Goal: Information Seeking & Learning: Understand process/instructions

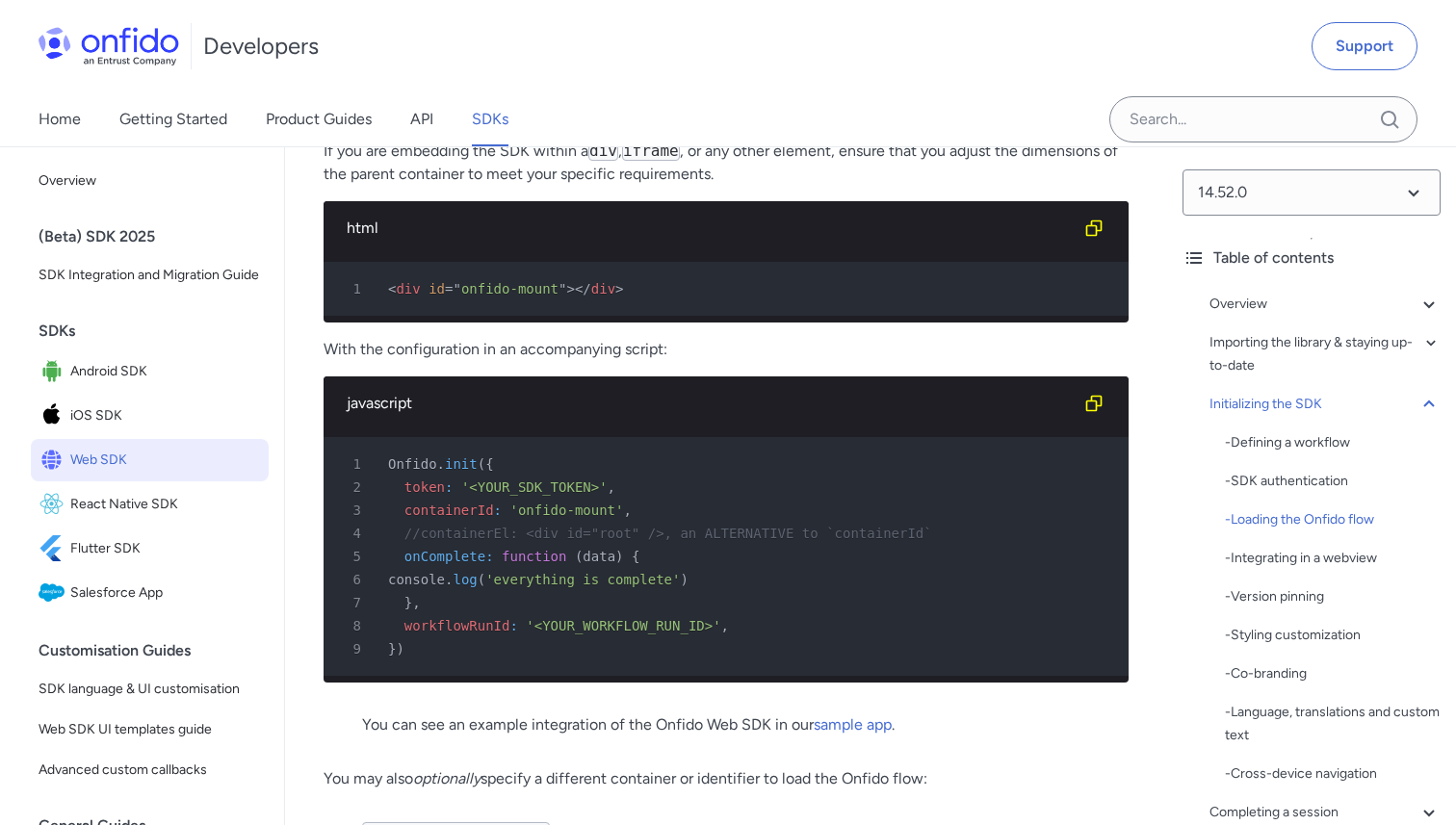
scroll to position [4625, 0]
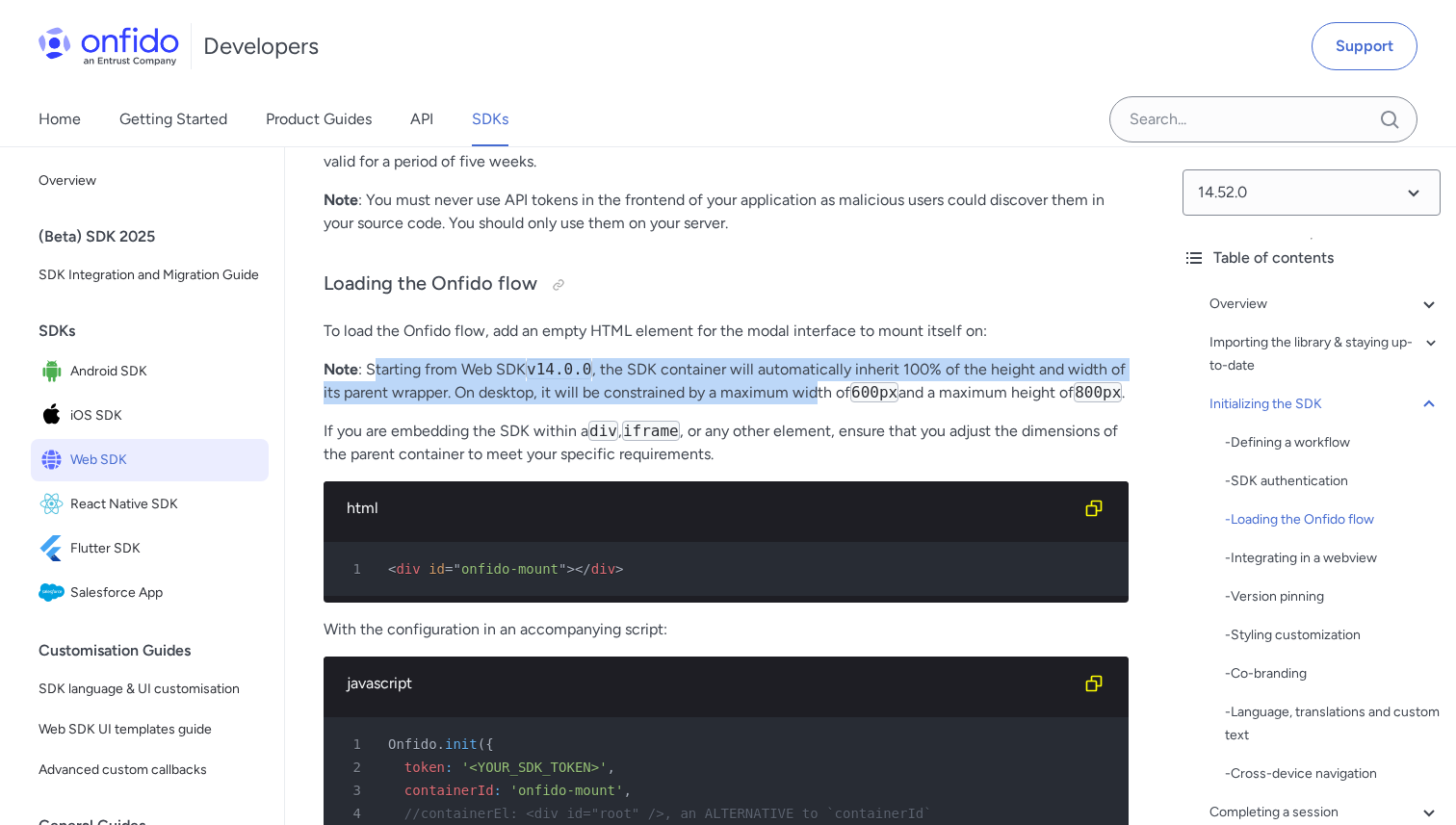
drag, startPoint x: 378, startPoint y: 385, endPoint x: 813, endPoint y: 421, distance: 436.5
click at [813, 405] on p "Note : Starting from Web SDK v14.0.0 , the SDK container will automatically inh…" at bounding box center [727, 381] width 805 height 46
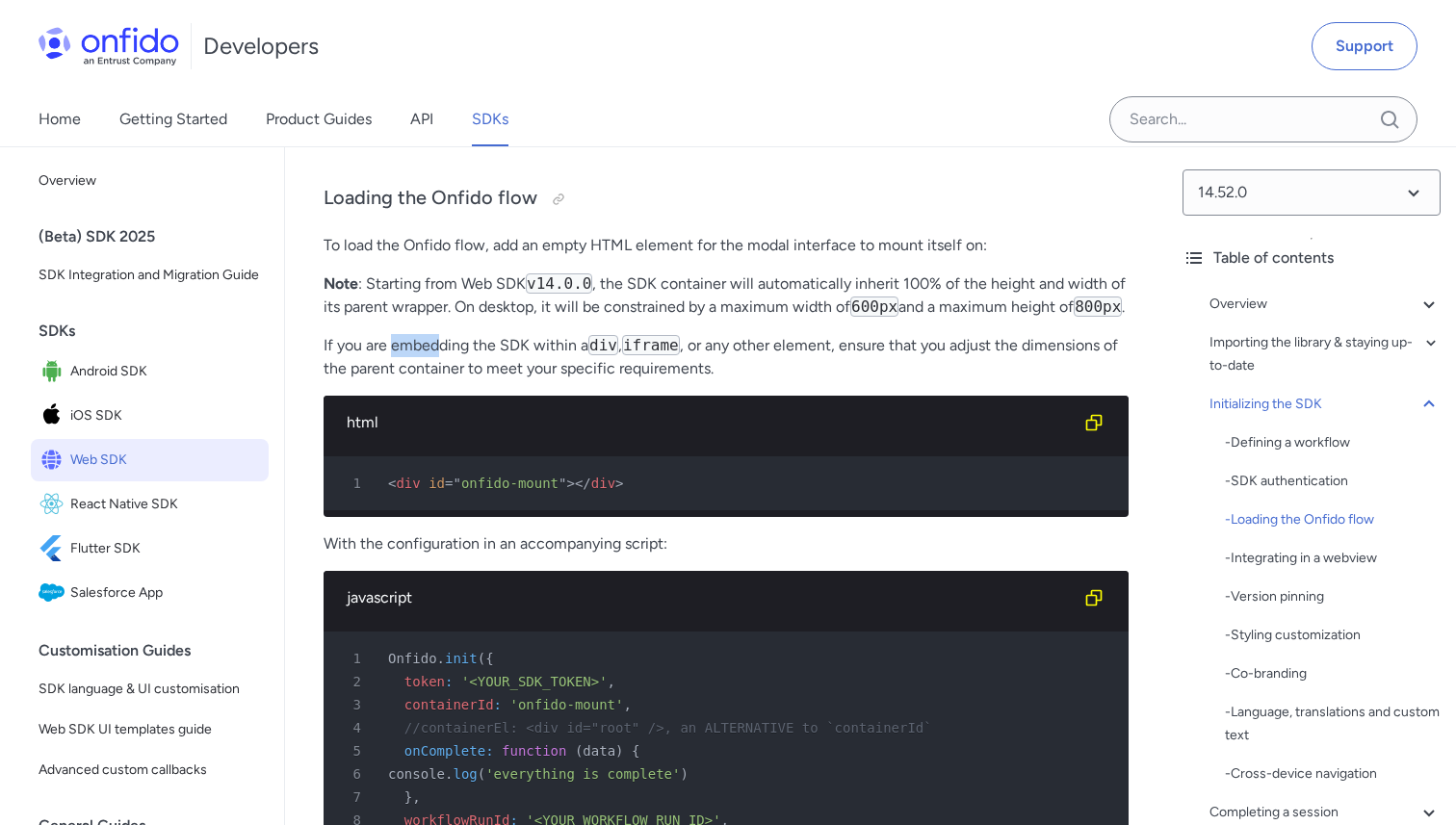
scroll to position [4707, 0]
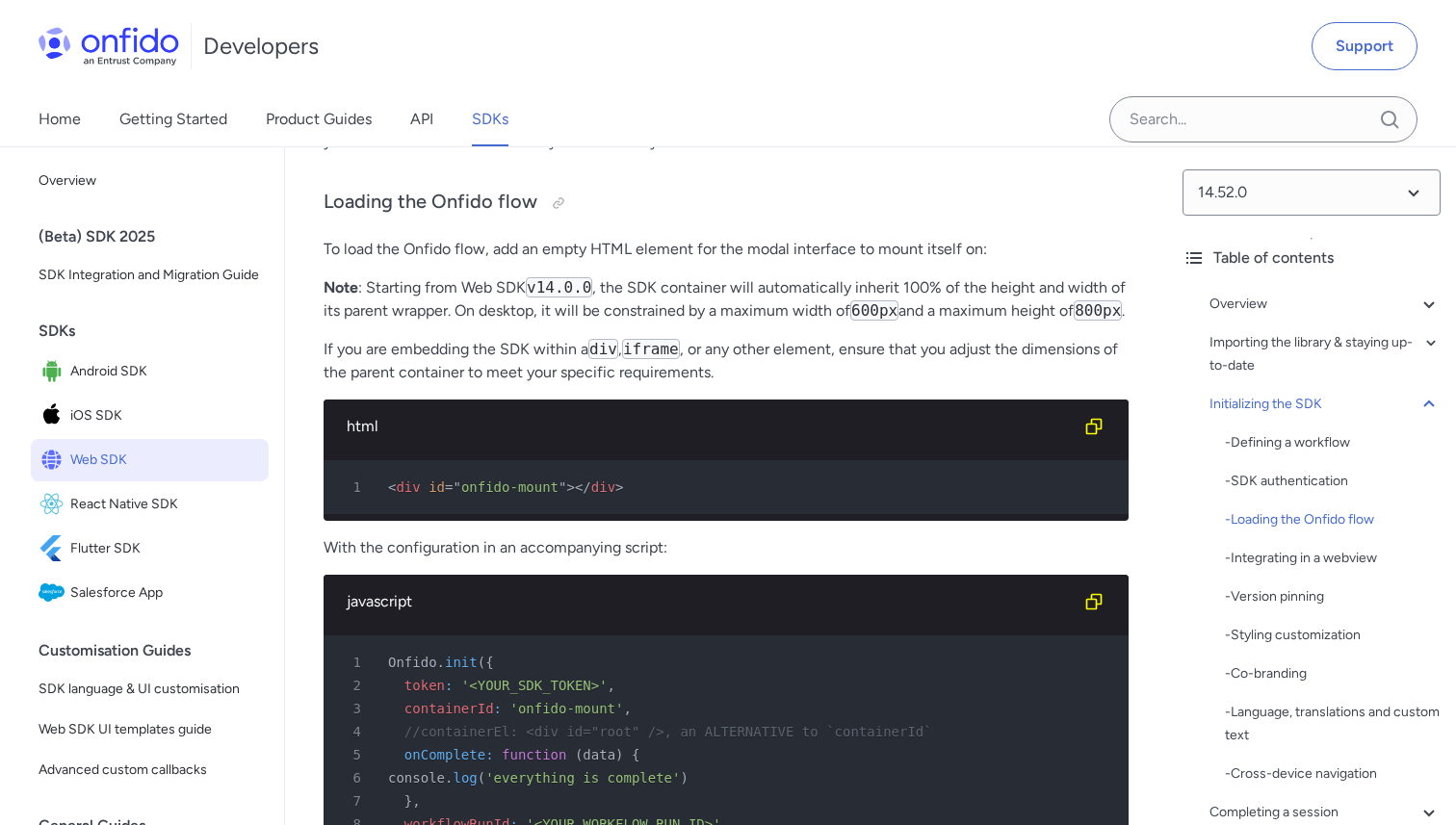
click at [331, 297] on strong "Note" at bounding box center [341, 287] width 35 height 18
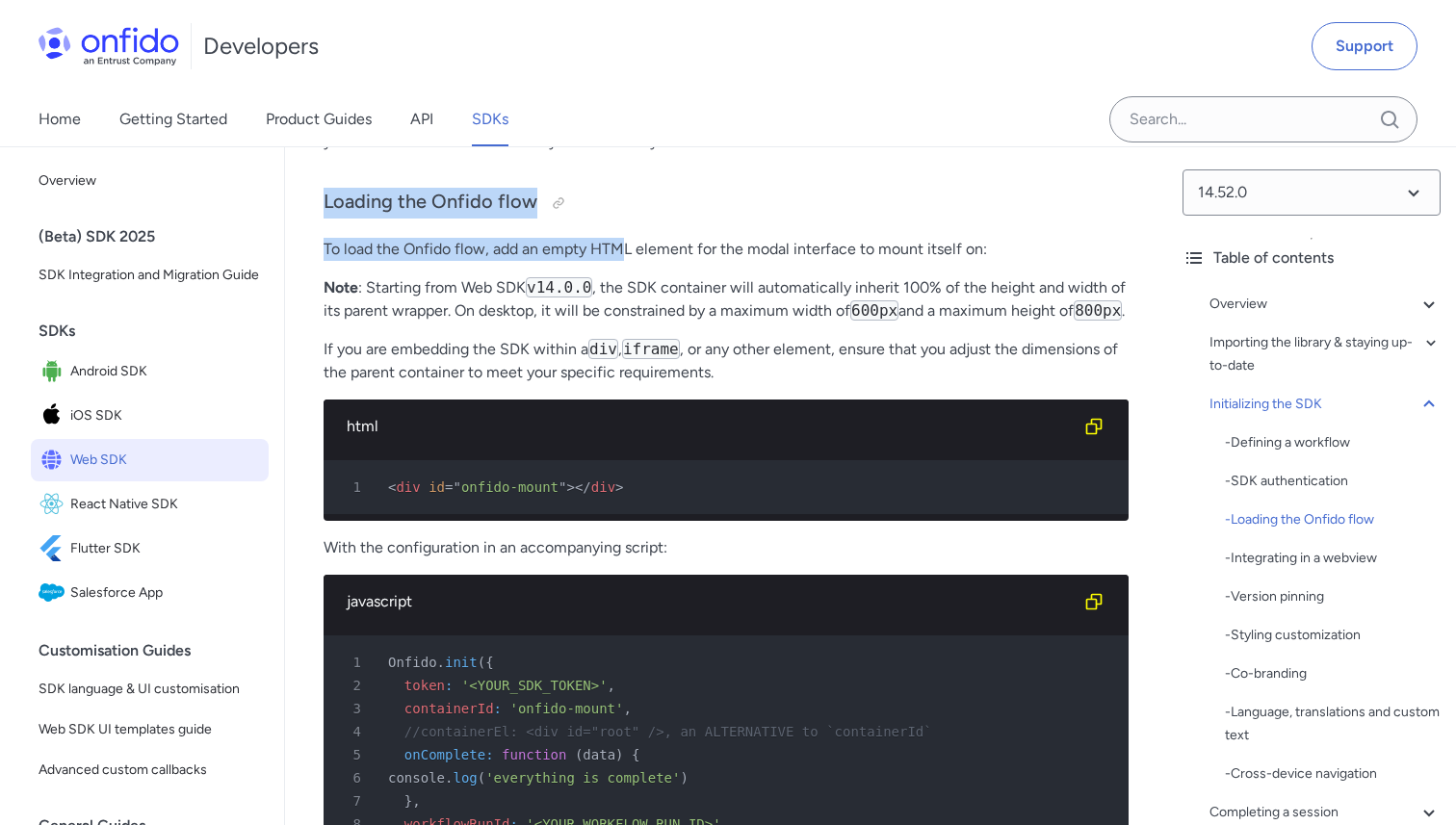
drag, startPoint x: 327, startPoint y: 225, endPoint x: 623, endPoint y: 280, distance: 301.1
click at [623, 261] on p "To load the Onfido flow, add an empty HTML element for the modal interface to m…" at bounding box center [727, 249] width 805 height 23
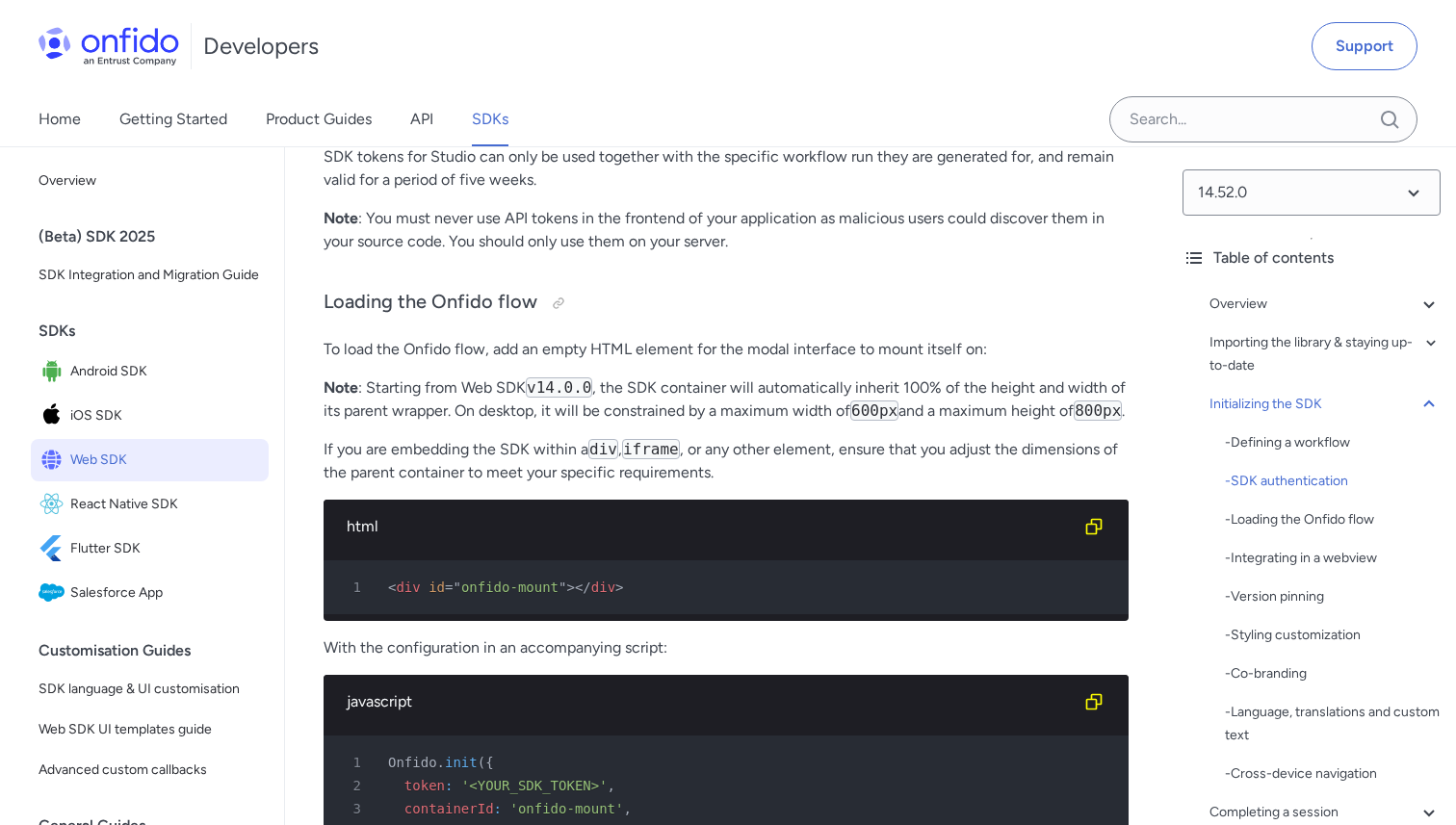
scroll to position [4609, 0]
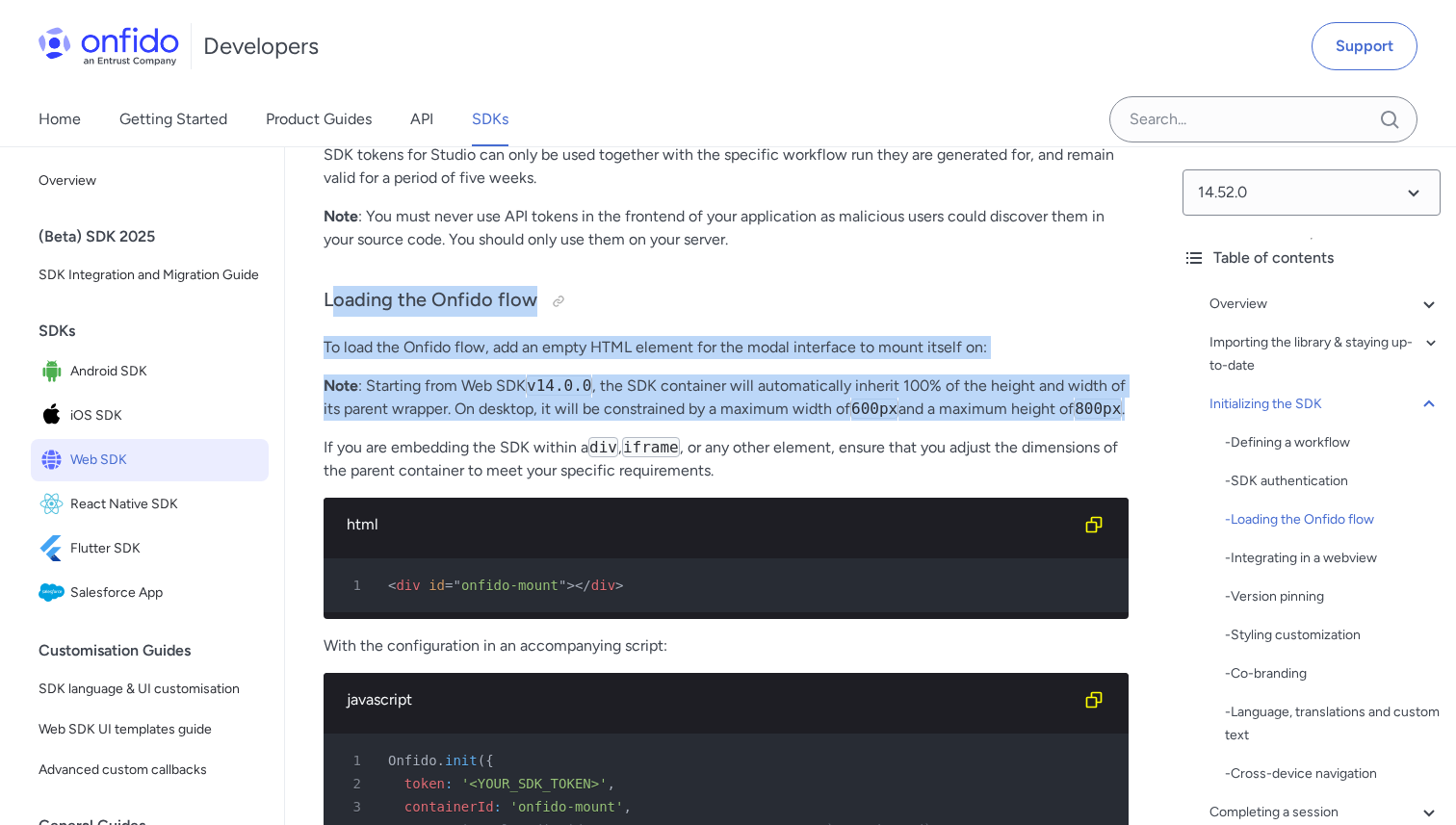
drag, startPoint x: 331, startPoint y: 325, endPoint x: 452, endPoint y: 457, distance: 179.1
click at [452, 420] on p "Note : Starting from Web SDK v14.0.0 , the SDK container will automatically inh…" at bounding box center [727, 398] width 805 height 46
drag, startPoint x: 414, startPoint y: 450, endPoint x: 322, endPoint y: 336, distance: 146.5
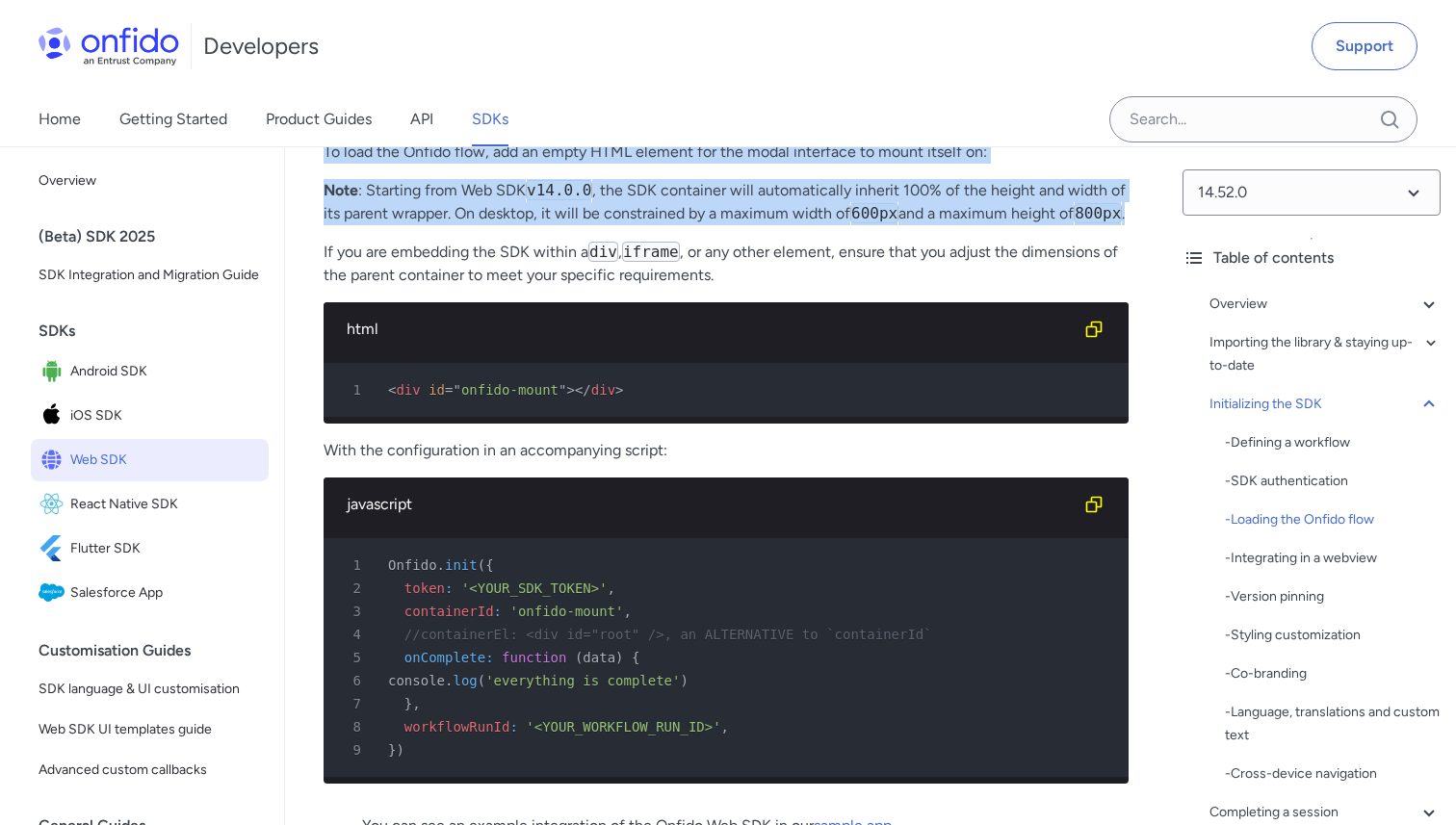
scroll to position [4801, 0]
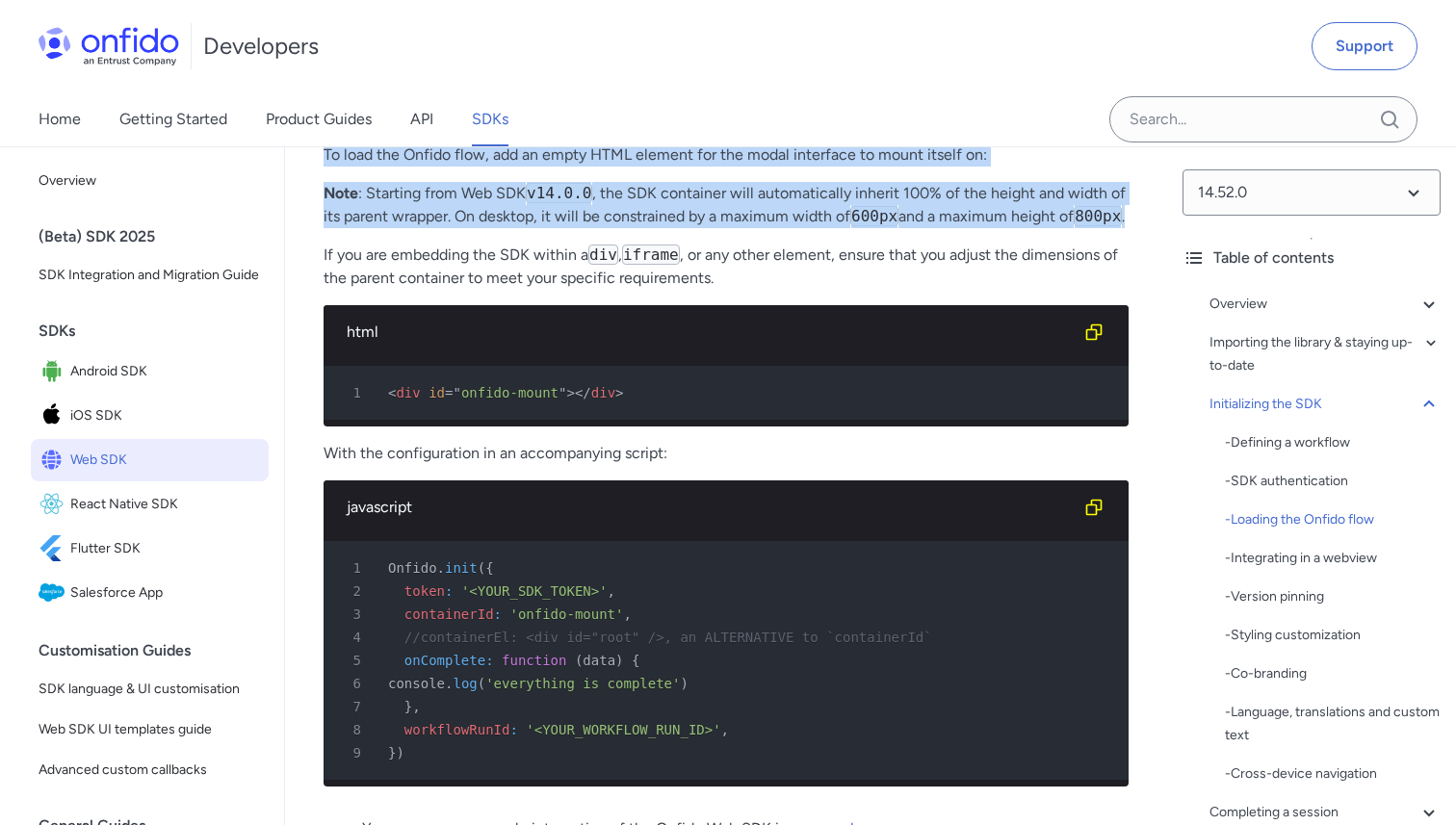
click at [781, 212] on p "Note : Starting from Web SDK v14.0.0 , the SDK container will automatically inh…" at bounding box center [727, 205] width 805 height 46
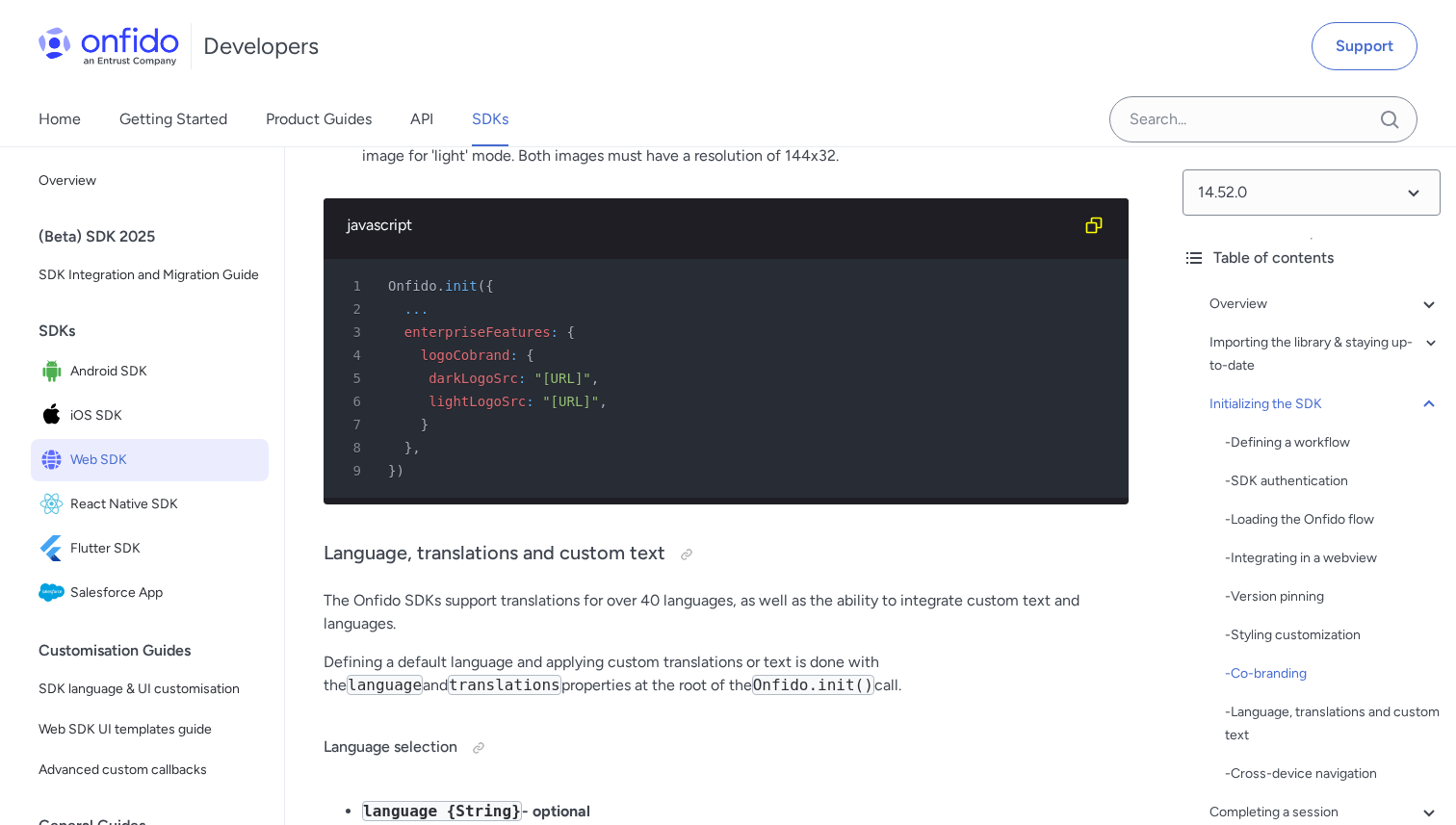
scroll to position [9181, 0]
